Goal: Complete application form

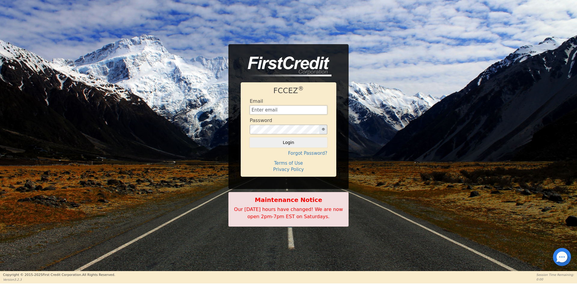
type input "[EMAIL_ADDRESS][DOMAIN_NAME]"
click at [285, 136] on form "Email [EMAIL_ADDRESS][DOMAIN_NAME] Password Login" at bounding box center [288, 122] width 77 height 49
click at [284, 140] on button "Login" at bounding box center [288, 142] width 77 height 10
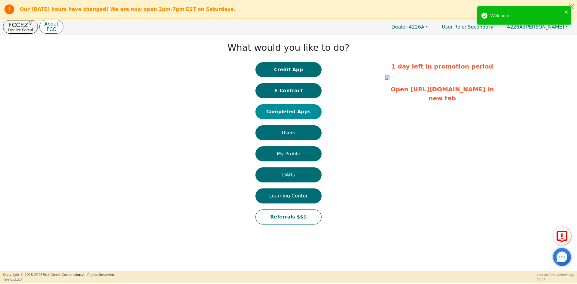
click at [289, 111] on button "Completed Apps" at bounding box center [288, 111] width 66 height 15
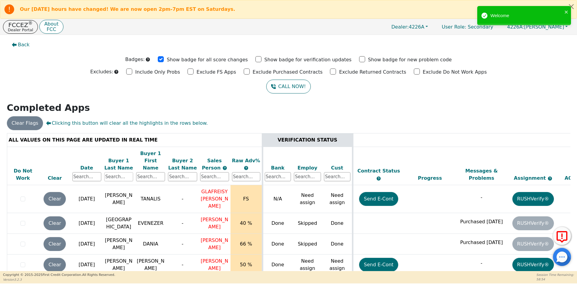
click at [115, 172] on input "text" at bounding box center [118, 176] width 29 height 9
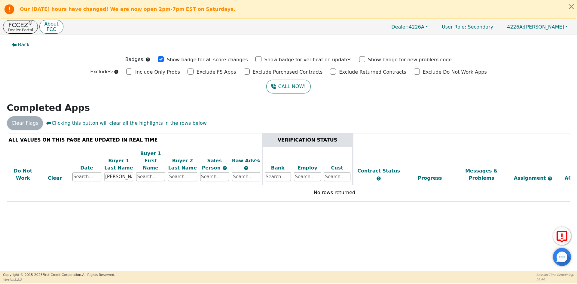
drag, startPoint x: 129, startPoint y: 168, endPoint x: 104, endPoint y: 171, distance: 25.7
click at [104, 172] on input "[PERSON_NAME]" at bounding box center [118, 176] width 29 height 9
type input "[PERSON_NAME]"
click at [145, 172] on input "text" at bounding box center [150, 176] width 29 height 9
drag, startPoint x: 124, startPoint y: 171, endPoint x: 93, endPoint y: 168, distance: 31.0
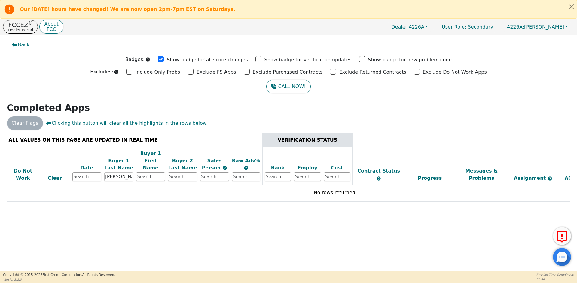
click at [93, 168] on tr "Do Not Work Clear Date Buyer 1 Last Name [PERSON_NAME] Buyer 1 First Name Buyer…" at bounding box center [334, 166] width 655 height 38
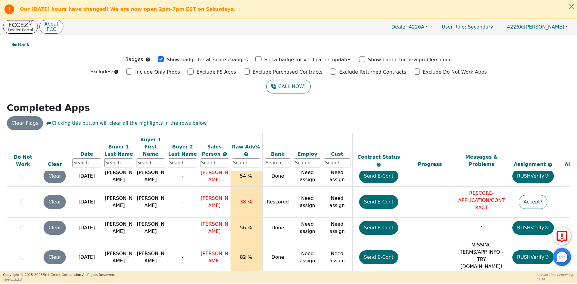
scroll to position [1411, 0]
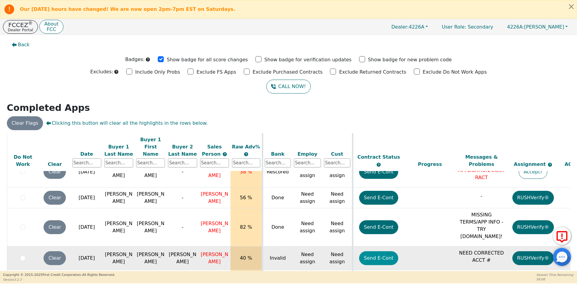
click at [383, 251] on button "Send E-Cont" at bounding box center [378, 258] width 39 height 14
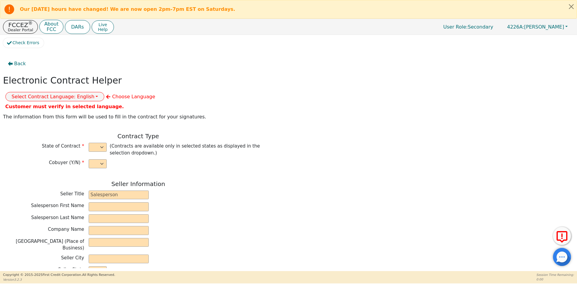
select select "y"
type input "ANALISTA"
type input "[PERSON_NAME]"
type input "DIAMOND PERFECT. DBA AQUAFEEL"
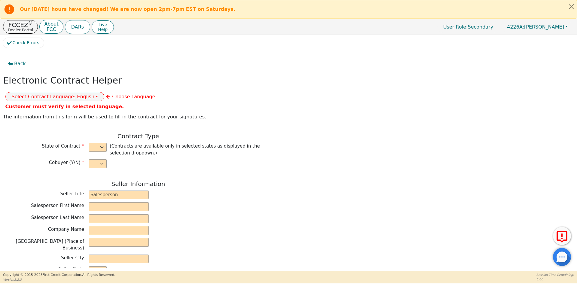
type input "[STREET_ADDRESS]"
type input "WAKE FOREST"
select select "NC"
type input "27587"
type input "[PERSON_NAME]"
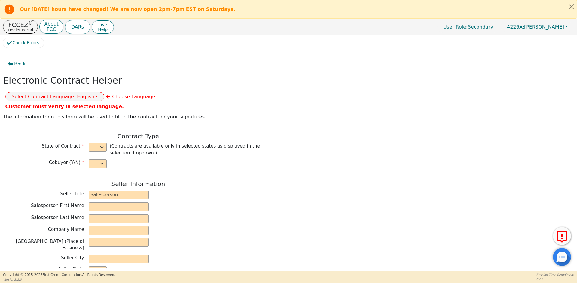
type input "[PERSON_NAME]"
type input "[STREET_ADDRESS]"
type input "[PERSON_NAME]"
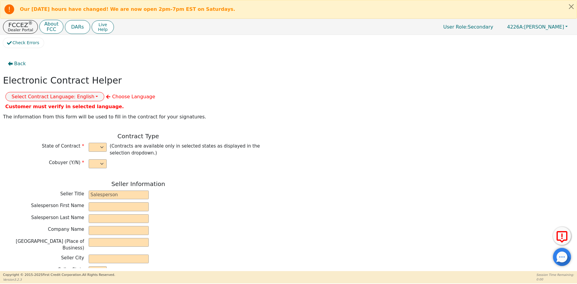
select select "SC"
type input "29642"
type input "[DATE]"
type input "10.99"
type input "[DATE]"
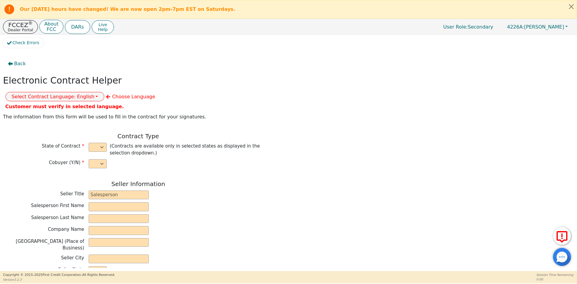
type input "72"
type input "0"
type input "7990.00"
type input "0.00"
type input "7990.00"
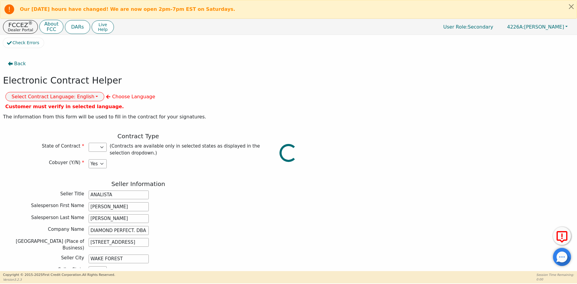
select select "SC"
click at [104, 92] on button "Select Contract Language: English" at bounding box center [54, 96] width 99 height 9
click at [53, 114] on link "Spanish" at bounding box center [29, 118] width 47 height 8
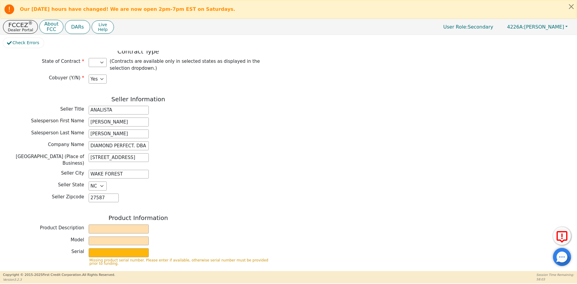
scroll to position [90, 0]
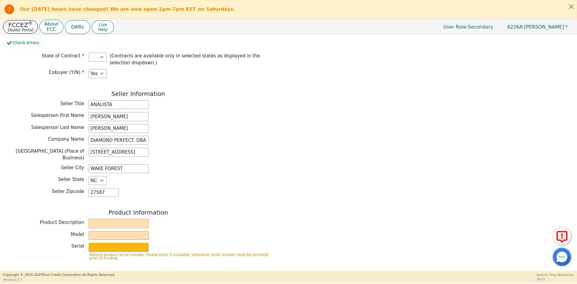
click at [106, 219] on input "text" at bounding box center [119, 223] width 60 height 9
type input "WATER PURIFICATION SYSTEM"
click at [128, 231] on input "text" at bounding box center [119, 235] width 60 height 9
type input "AQUAFEEL"
click at [125, 243] on input "text" at bounding box center [119, 247] width 60 height 9
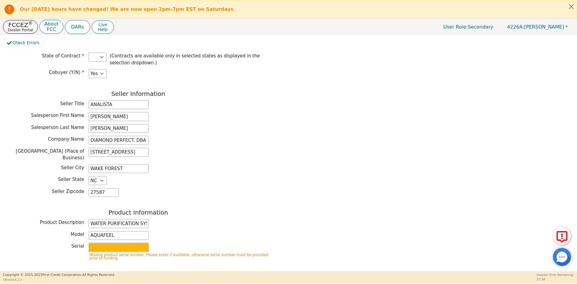
type input "W525"
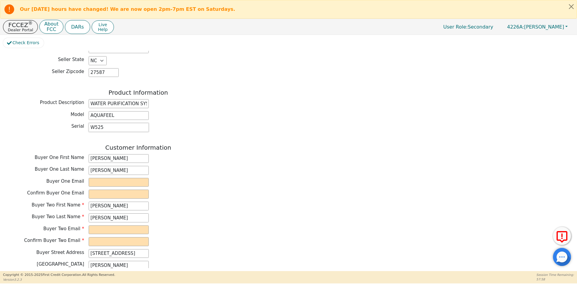
scroll to position [210, 0]
click at [103, 177] on input "email" at bounding box center [119, 181] width 60 height 9
drag, startPoint x: 146, startPoint y: 164, endPoint x: 82, endPoint y: 164, distance: 64.0
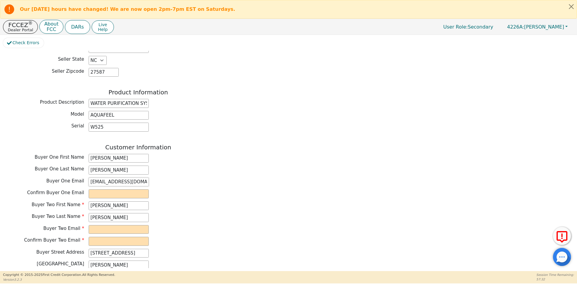
click at [82, 177] on div "Buyer One Email [EMAIL_ADDRESS][DOMAIN_NAME]" at bounding box center [138, 181] width 270 height 9
type input "[EMAIL_ADDRESS][DOMAIN_NAME]"
click at [112, 189] on input "email" at bounding box center [119, 193] width 60 height 9
paste input "[EMAIL_ADDRESS][DOMAIN_NAME]"
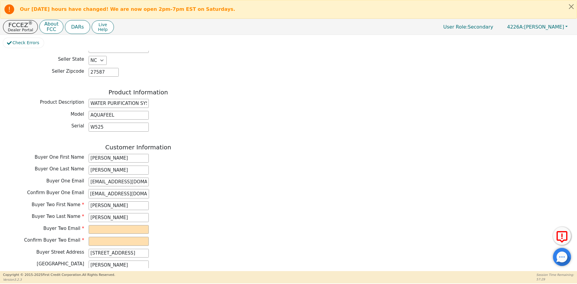
type input "[EMAIL_ADDRESS][DOMAIN_NAME]"
click at [196, 189] on div "Confirm Buyer One Email [EMAIL_ADDRESS][DOMAIN_NAME]" at bounding box center [138, 193] width 270 height 9
click at [117, 225] on input "email" at bounding box center [119, 229] width 60 height 9
drag, startPoint x: 91, startPoint y: 212, endPoint x: 150, endPoint y: 212, distance: 59.5
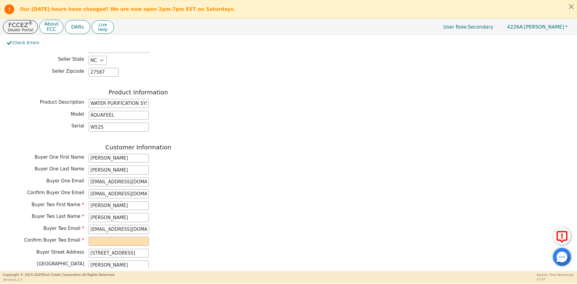
click at [150, 225] on div "Buyer Two Email [EMAIL_ADDRESS][DOMAIN_NAME]" at bounding box center [138, 229] width 270 height 9
type input "[EMAIL_ADDRESS][DOMAIN_NAME]"
click at [94, 237] on input "email" at bounding box center [119, 241] width 60 height 9
paste input "[EMAIL_ADDRESS][DOMAIN_NAME]"
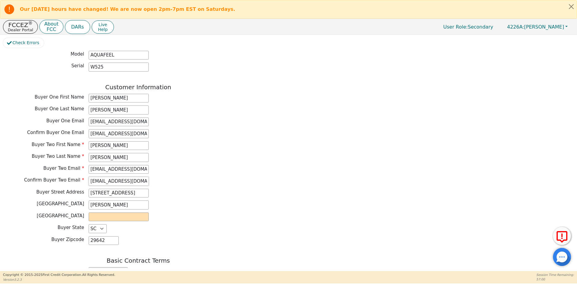
type input "[EMAIL_ADDRESS][DOMAIN_NAME]"
drag, startPoint x: 117, startPoint y: 190, endPoint x: 74, endPoint y: 189, distance: 42.4
click at [74, 200] on div "Buyer City EASLEY" at bounding box center [138, 204] width 270 height 9
click at [106, 212] on input "text" at bounding box center [119, 216] width 60 height 9
paste input "[GEOGRAPHIC_DATA]"
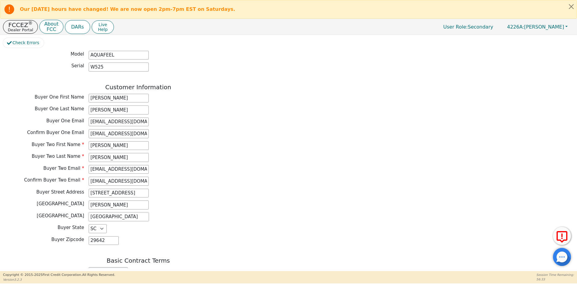
type input "[GEOGRAPHIC_DATA]"
click at [193, 200] on div "Buyer City EASLEY" at bounding box center [138, 204] width 270 height 9
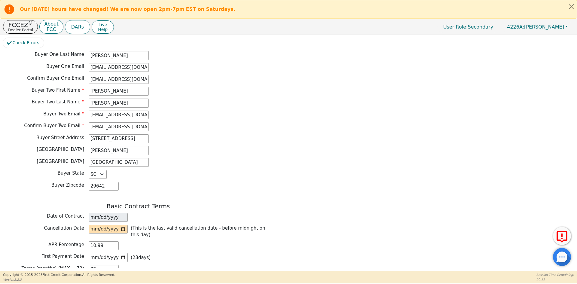
scroll to position [330, 0]
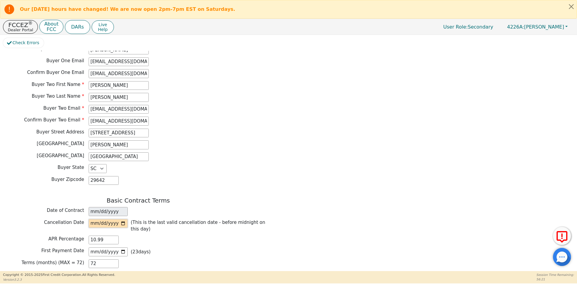
click at [121, 219] on input "date" at bounding box center [108, 223] width 39 height 9
type input "[DATE]"
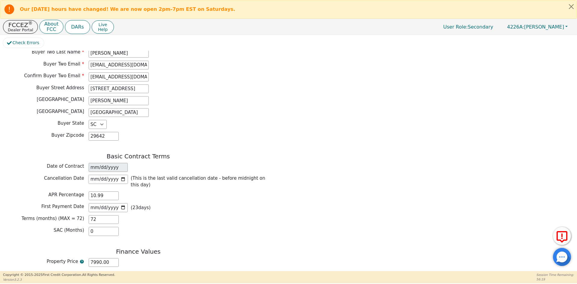
scroll to position [390, 0]
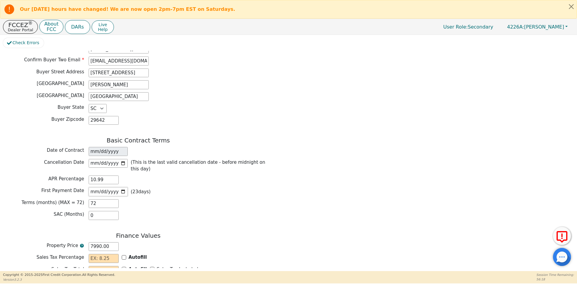
click at [123, 187] on input "[DATE]" at bounding box center [108, 191] width 39 height 9
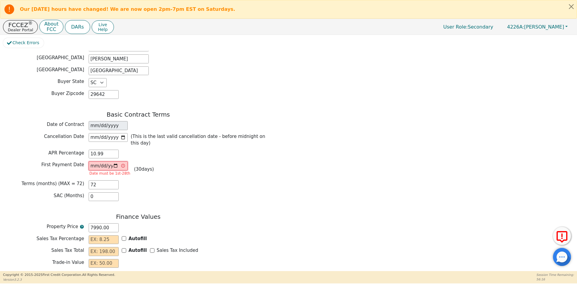
scroll to position [450, 0]
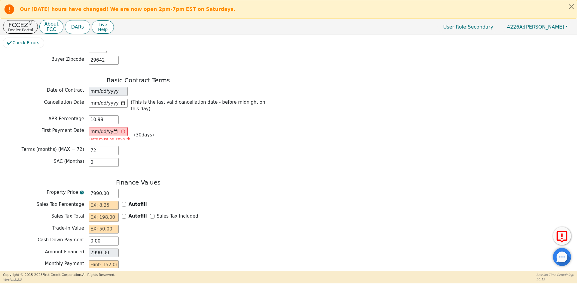
click at [164, 158] on div "SAC (Months) 0" at bounding box center [138, 162] width 270 height 9
click at [114, 127] on input "[DATE]" at bounding box center [108, 131] width 39 height 9
click at [177, 146] on div "Terms (months) (MAX = 72) 72" at bounding box center [138, 150] width 270 height 9
click at [116, 127] on input "[DATE]" at bounding box center [108, 131] width 39 height 9
click at [118, 127] on input "[DATE]" at bounding box center [108, 131] width 39 height 9
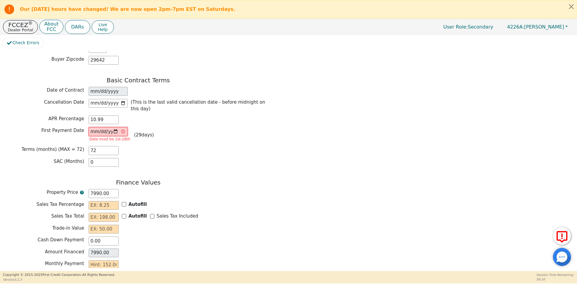
type input "[DATE]"
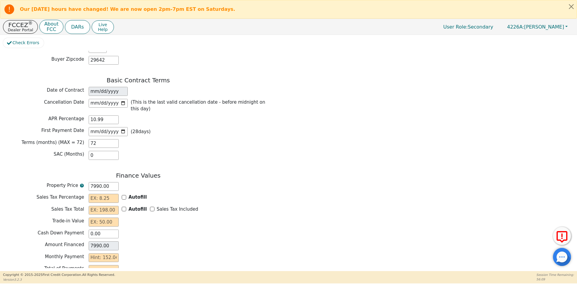
click at [171, 151] on div "SAC (Months) 0" at bounding box center [138, 155] width 270 height 9
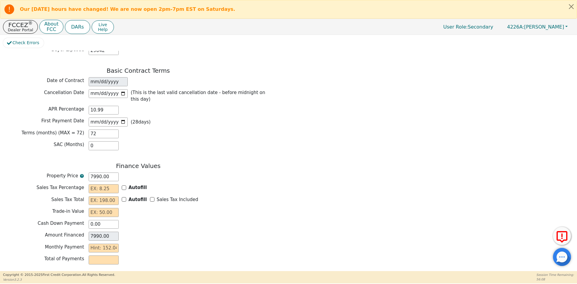
scroll to position [465, 0]
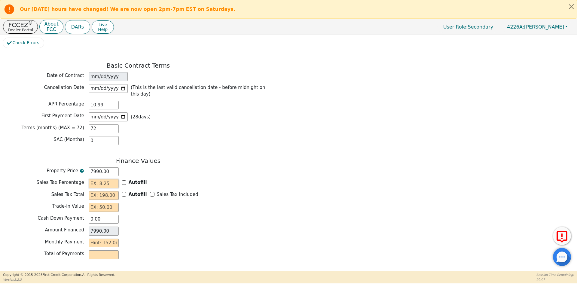
click at [110, 179] on input "text" at bounding box center [104, 183] width 30 height 9
type input "0.00"
click at [105, 191] on input "text" at bounding box center [104, 195] width 30 height 9
type input "0.00"
click at [102, 203] on input "text" at bounding box center [104, 207] width 30 height 9
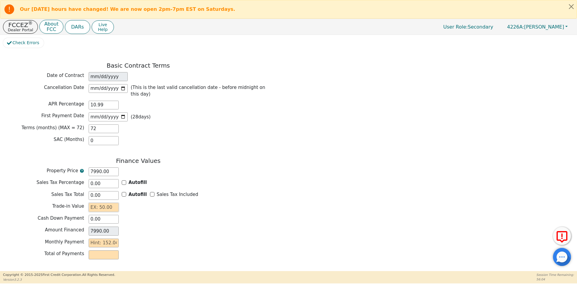
type input "0.00"
drag, startPoint x: 107, startPoint y: 195, endPoint x: 38, endPoint y: 197, distance: 68.8
click at [38, 215] on div "Cash Down Payment 0.00" at bounding box center [138, 219] width 270 height 9
type input "2"
type input "7988.00"
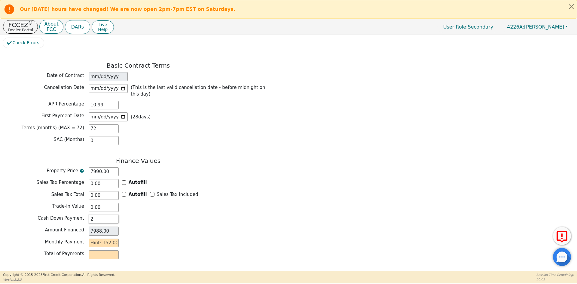
type input "29"
type input "7961.00"
type input "299"
type input "7691.00"
type input "2990"
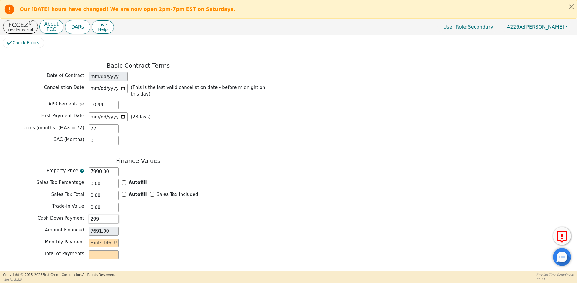
type input "5000.00"
type input "2990.00"
click at [180, 250] on div "Total of Payments" at bounding box center [138, 254] width 270 height 9
click at [105, 238] on input "text" at bounding box center [104, 242] width 30 height 9
type input "9"
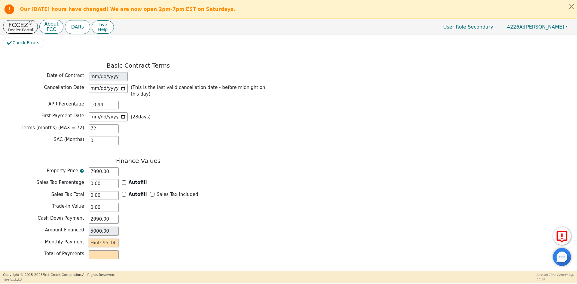
type input "648.00"
type input "95"
type input "6840.00"
type input "95.1"
type input "6847.20"
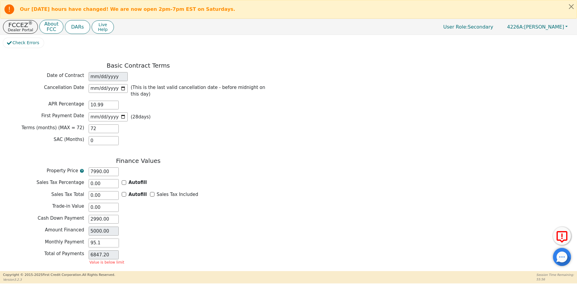
type input "95.14"
type input "6850.08"
type input "95.14"
click at [42, 271] on button "Review & Begin Contract" at bounding box center [37, 278] width 69 height 14
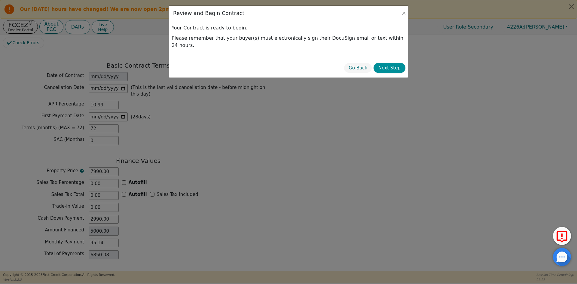
click at [394, 63] on button "Next Step" at bounding box center [389, 68] width 32 height 11
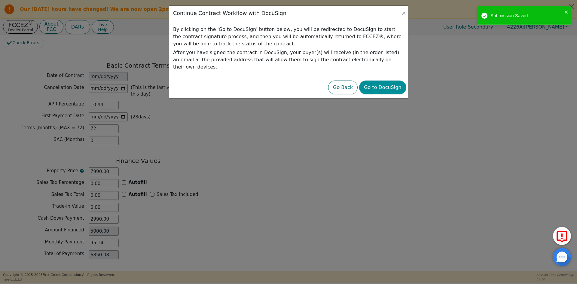
click at [390, 80] on button "Go to DocuSign" at bounding box center [382, 87] width 47 height 14
